Goal: Information Seeking & Learning: Learn about a topic

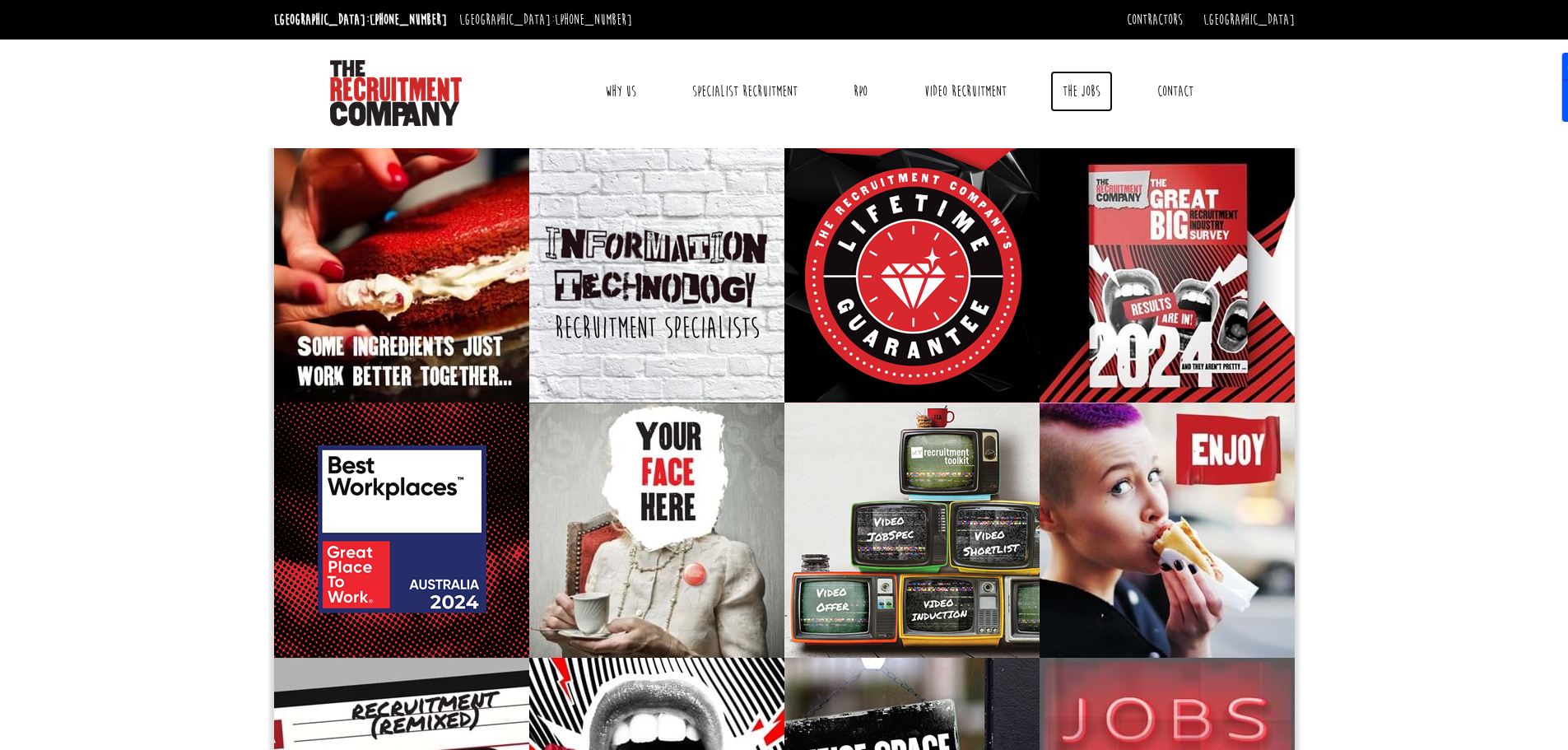
click at [1089, 94] on link "The Jobs" at bounding box center [1081, 91] width 63 height 41
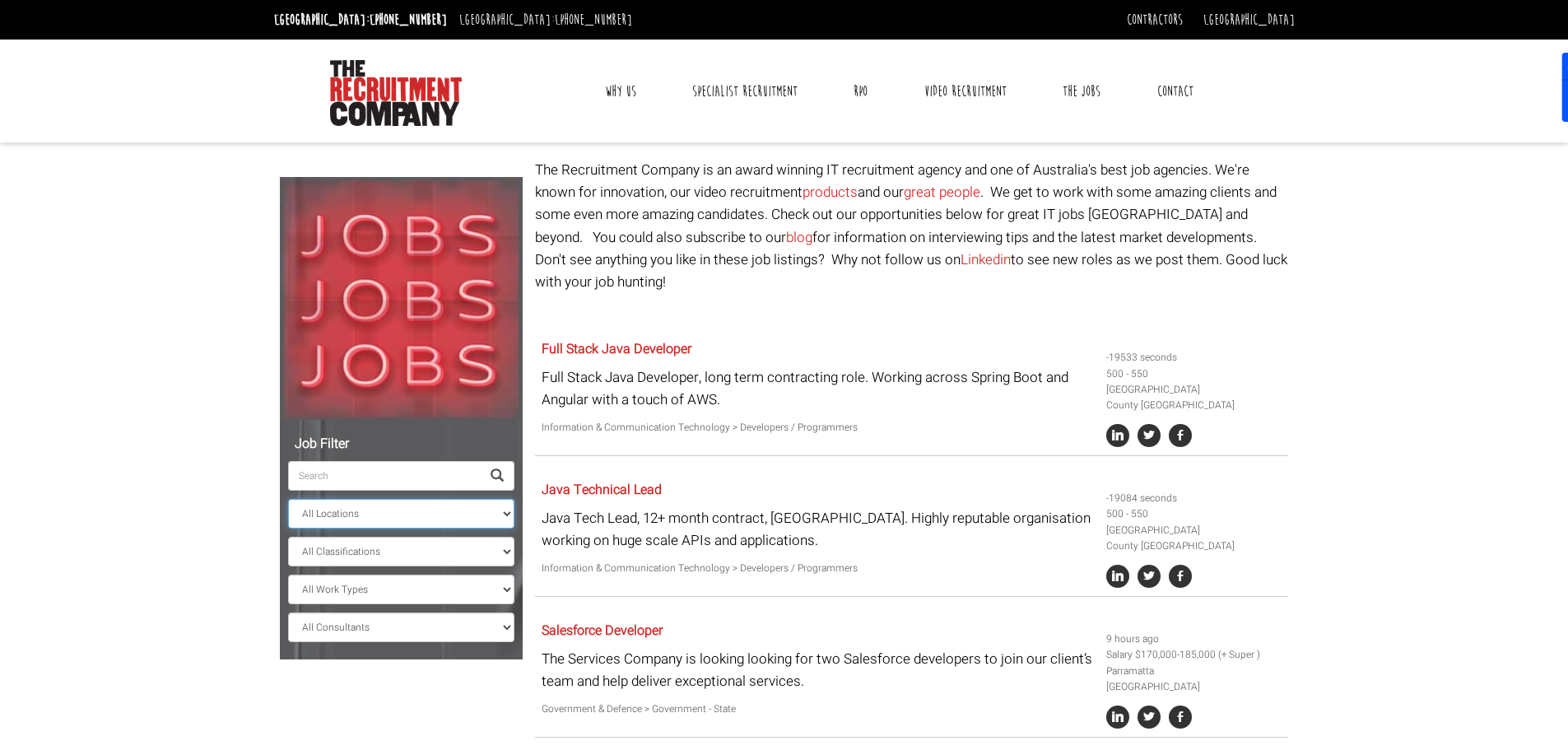
click at [398, 521] on select "All Locations [GEOGRAPHIC_DATA] [GEOGRAPHIC_DATA] [GEOGRAPHIC_DATA] [GEOGRAPHIC…" at bounding box center [401, 513] width 227 height 29
select select "[GEOGRAPHIC_DATA]"
click at [288, 499] on select "All Locations [GEOGRAPHIC_DATA] [GEOGRAPHIC_DATA] [GEOGRAPHIC_DATA] [GEOGRAPHIC…" at bounding box center [401, 513] width 227 height 29
